Goal: Browse casually: Explore the website without a specific task or goal

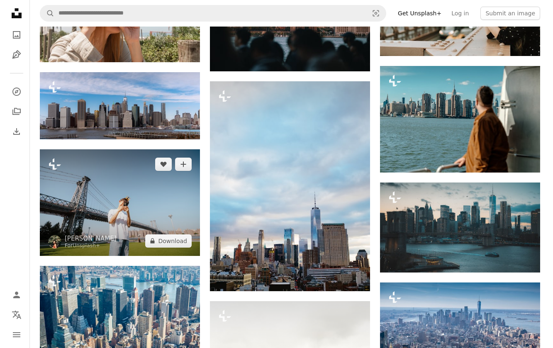
scroll to position [1618, 0]
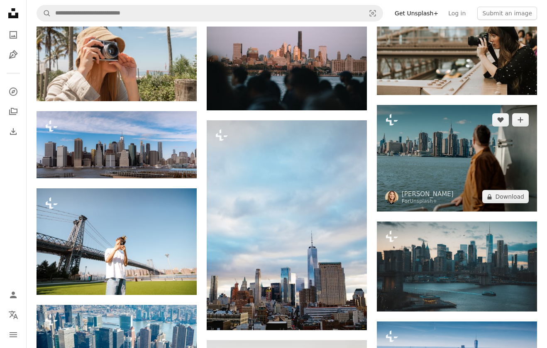
click at [468, 147] on img at bounding box center [457, 158] width 160 height 107
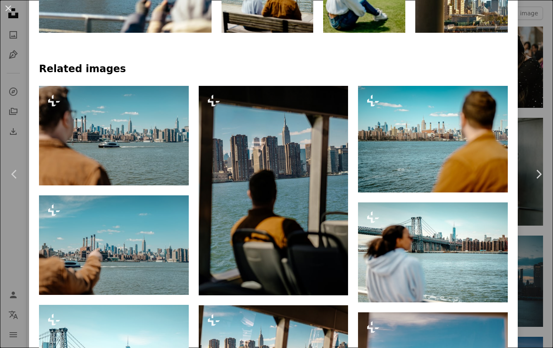
scroll to position [622, 0]
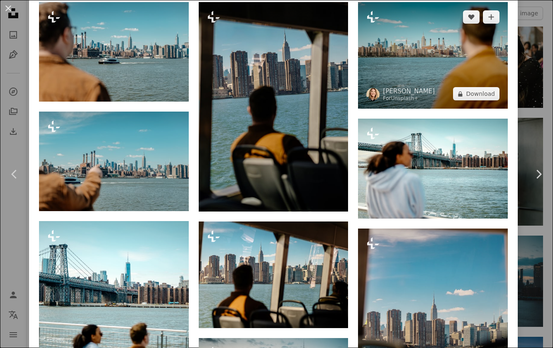
click at [465, 65] on img at bounding box center [433, 55] width 150 height 107
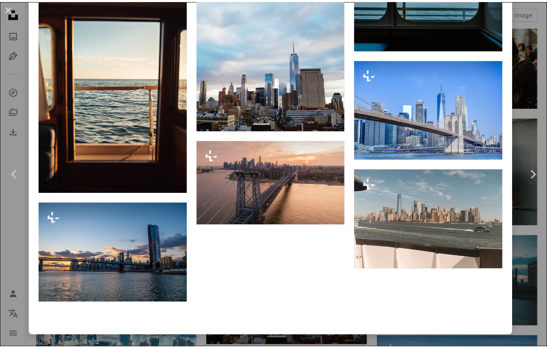
scroll to position [2523, 0]
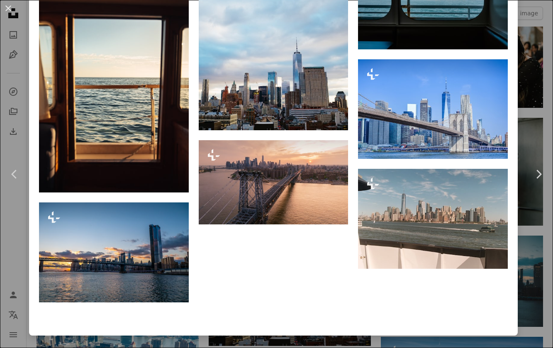
click at [8, 250] on div "An X shape Chevron left Chevron right [PERSON_NAME] For Unsplash+ A heart A plu…" at bounding box center [276, 174] width 553 height 348
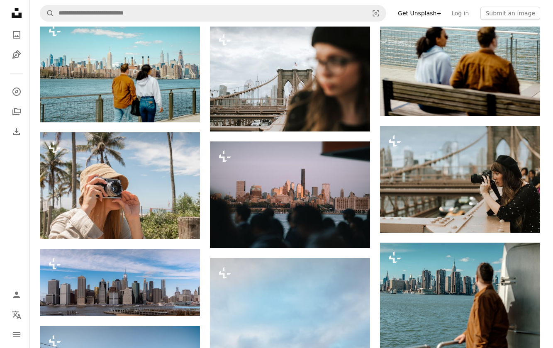
scroll to position [1410, 0]
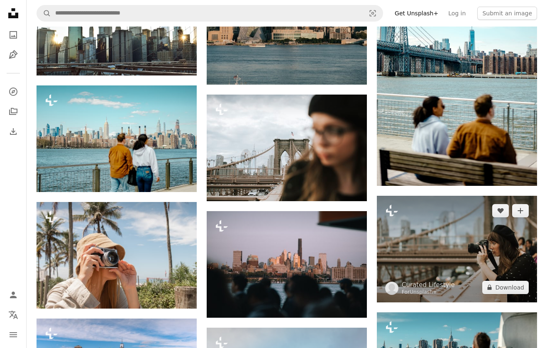
click at [419, 223] on img at bounding box center [457, 249] width 160 height 107
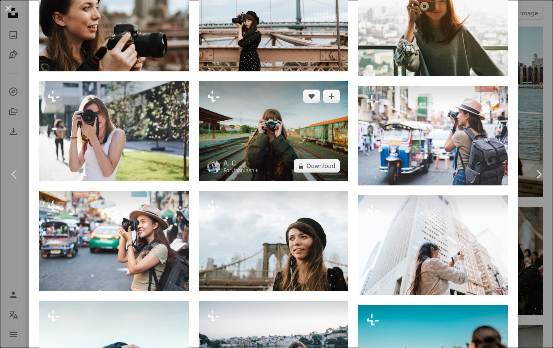
scroll to position [973, 0]
